Goal: Information Seeking & Learning: Learn about a topic

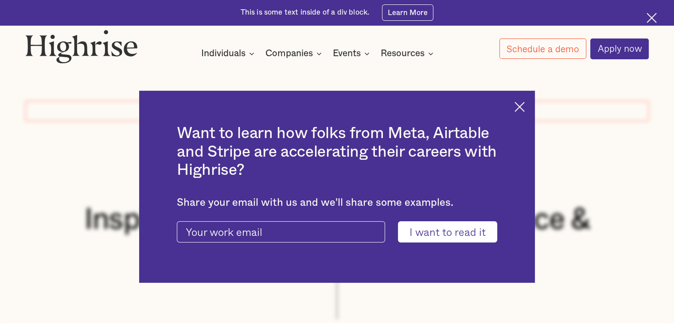
drag, startPoint x: 525, startPoint y: 113, endPoint x: 525, endPoint y: 107, distance: 6.2
click at [525, 107] on div "Want to learn how folks from Meta, Airtable and Stripe are accelerating their c…" at bounding box center [337, 187] width 396 height 192
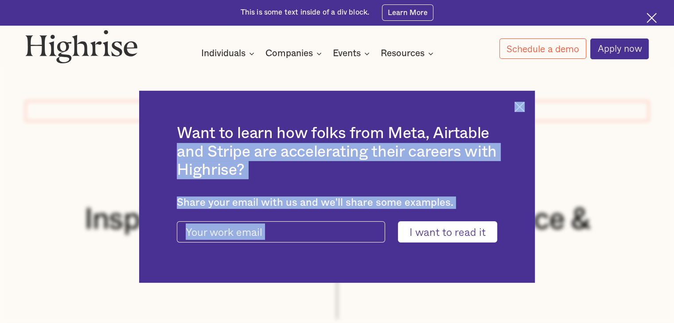
click at [525, 107] on img at bounding box center [519, 107] width 10 height 10
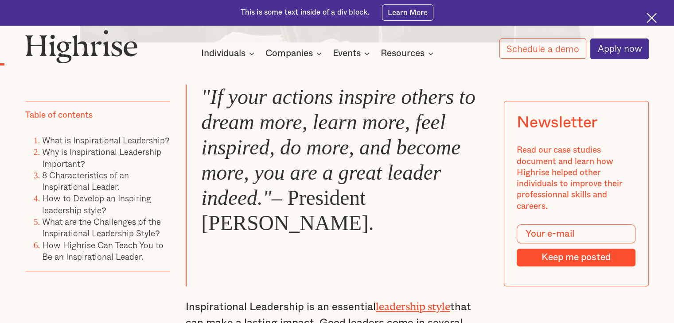
scroll to position [619, 0]
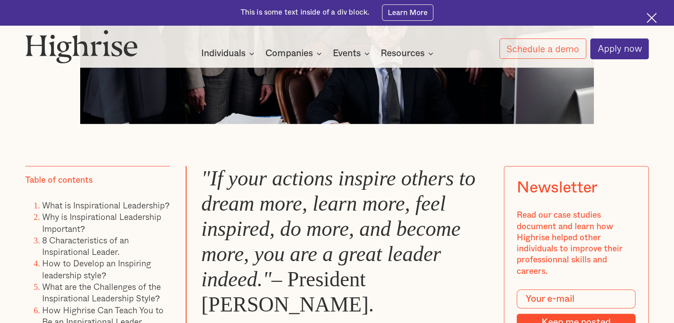
scroll to position [578, 0]
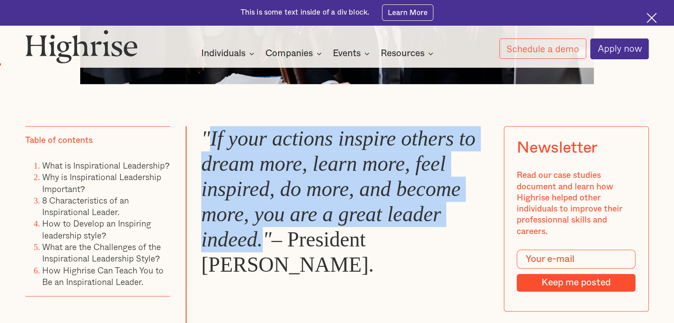
drag, startPoint x: 206, startPoint y: 144, endPoint x: 264, endPoint y: 241, distance: 113.1
click at [264, 241] on em ""If your actions inspire others to dream more, learn more, feel inspired, do mo…" at bounding box center [338, 189] width 274 height 124
copy em "If your actions inspire others to dream more, learn more, feel inspired, do mor…"
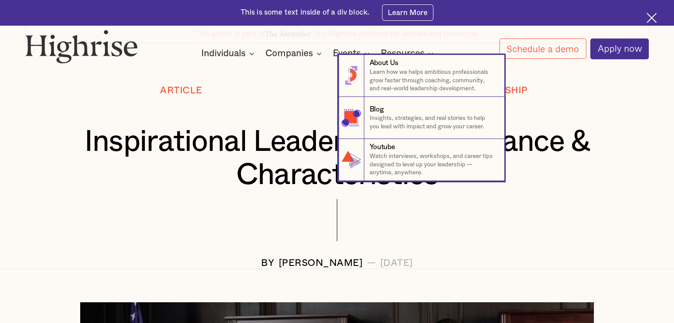
scroll to position [72, 0]
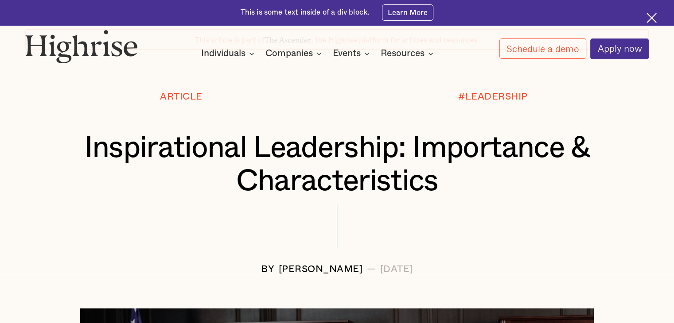
click at [225, 196] on h1 "Inspirational Leadership: Importance & Characteristics" at bounding box center [337, 165] width 572 height 66
drag, startPoint x: 85, startPoint y: 151, endPoint x: 76, endPoint y: 161, distance: 13.5
click at [76, 161] on h1 "Inspirational Leadership: Importance & Characteristics" at bounding box center [337, 165] width 572 height 66
click at [87, 181] on h1 "Inspirational Leadership: Importance & Characteristics" at bounding box center [337, 165] width 572 height 66
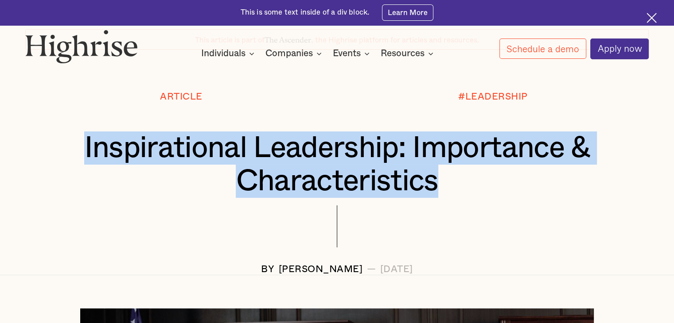
drag, startPoint x: 82, startPoint y: 158, endPoint x: 437, endPoint y: 185, distance: 356.4
click at [437, 185] on h1 "Inspirational Leadership: Importance & Characteristics" at bounding box center [337, 165] width 572 height 66
copy h1 "Inspirational Leadership: Importance & Characteristics"
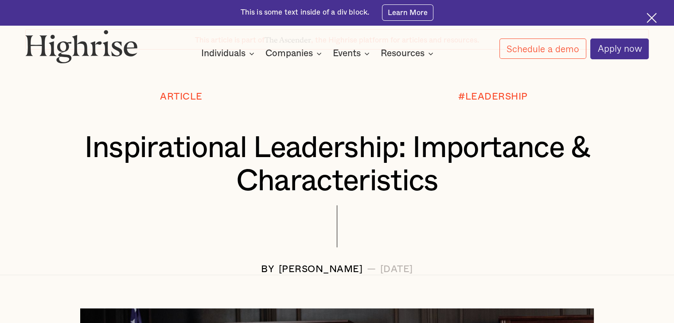
click at [202, 212] on div at bounding box center [336, 235] width 623 height 59
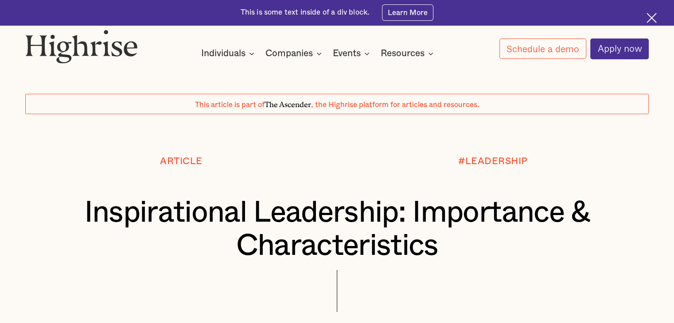
scroll to position [0, 0]
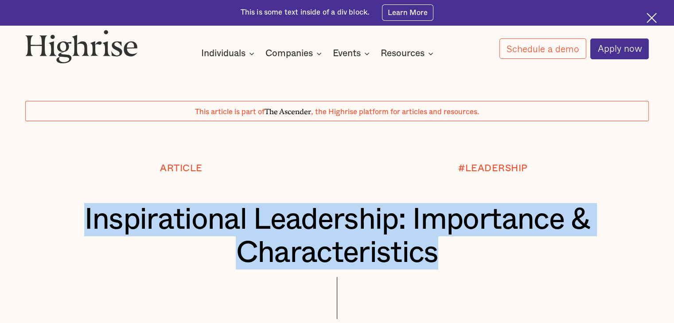
drag, startPoint x: 84, startPoint y: 230, endPoint x: 456, endPoint y: 252, distance: 372.4
click at [456, 252] on h1 "Inspirational Leadership: Importance & Characteristics" at bounding box center [337, 236] width 572 height 66
copy h1 "Inspirational Leadership: Importance & Characteristics"
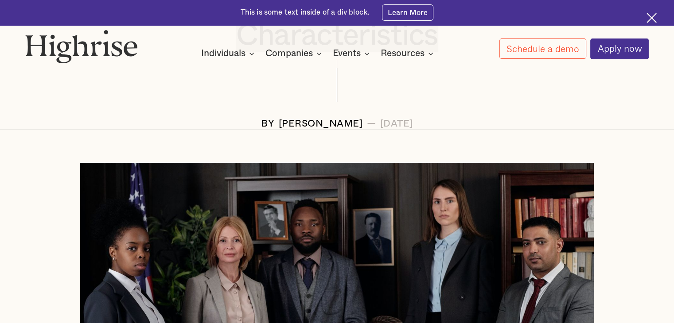
scroll to position [218, 0]
click at [485, 126] on div "BY Andrew Langat — July 18, 2023" at bounding box center [336, 123] width 623 height 11
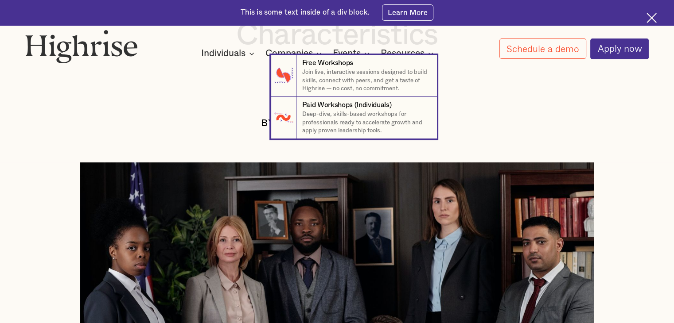
click at [202, 114] on nav "7 Free Workshops Join live, interactive sessions designed to build skills, conn…" at bounding box center [337, 97] width 674 height 84
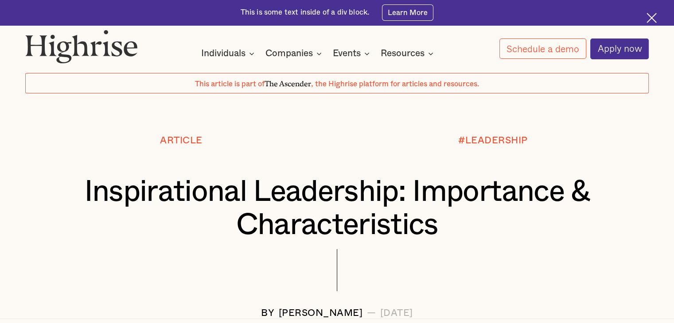
scroll to position [28, 0]
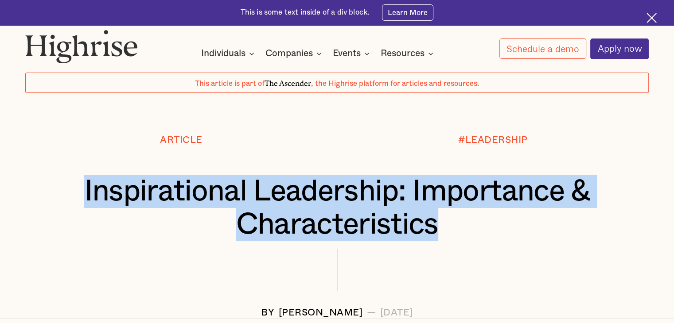
drag, startPoint x: 82, startPoint y: 204, endPoint x: 457, endPoint y: 226, distance: 376.3
click at [457, 226] on h1 "Inspirational Leadership: Importance & Characteristics" at bounding box center [337, 208] width 572 height 66
copy h1 "Inspirational Leadership: Importance & Characteristics"
